Goal: Information Seeking & Learning: Learn about a topic

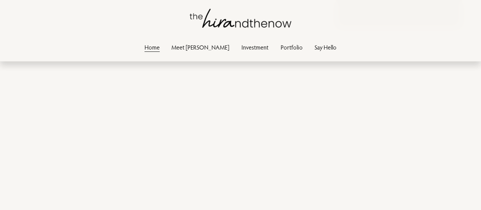
scroll to position [1037, 0]
click at [241, 50] on link "Investment" at bounding box center [254, 47] width 27 height 10
click at [241, 47] on link "Investment" at bounding box center [254, 47] width 27 height 10
click at [281, 51] on link "Portfolio" at bounding box center [292, 47] width 22 height 10
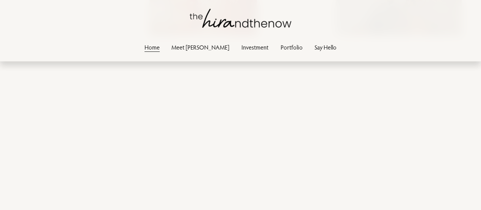
click at [246, 48] on link "Investment" at bounding box center [254, 47] width 27 height 10
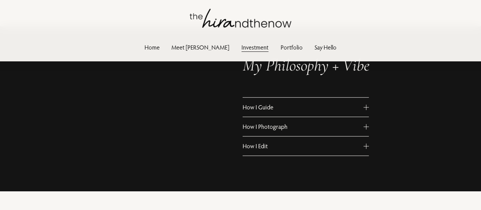
scroll to position [349, 0]
